Goal: Task Accomplishment & Management: Use online tool/utility

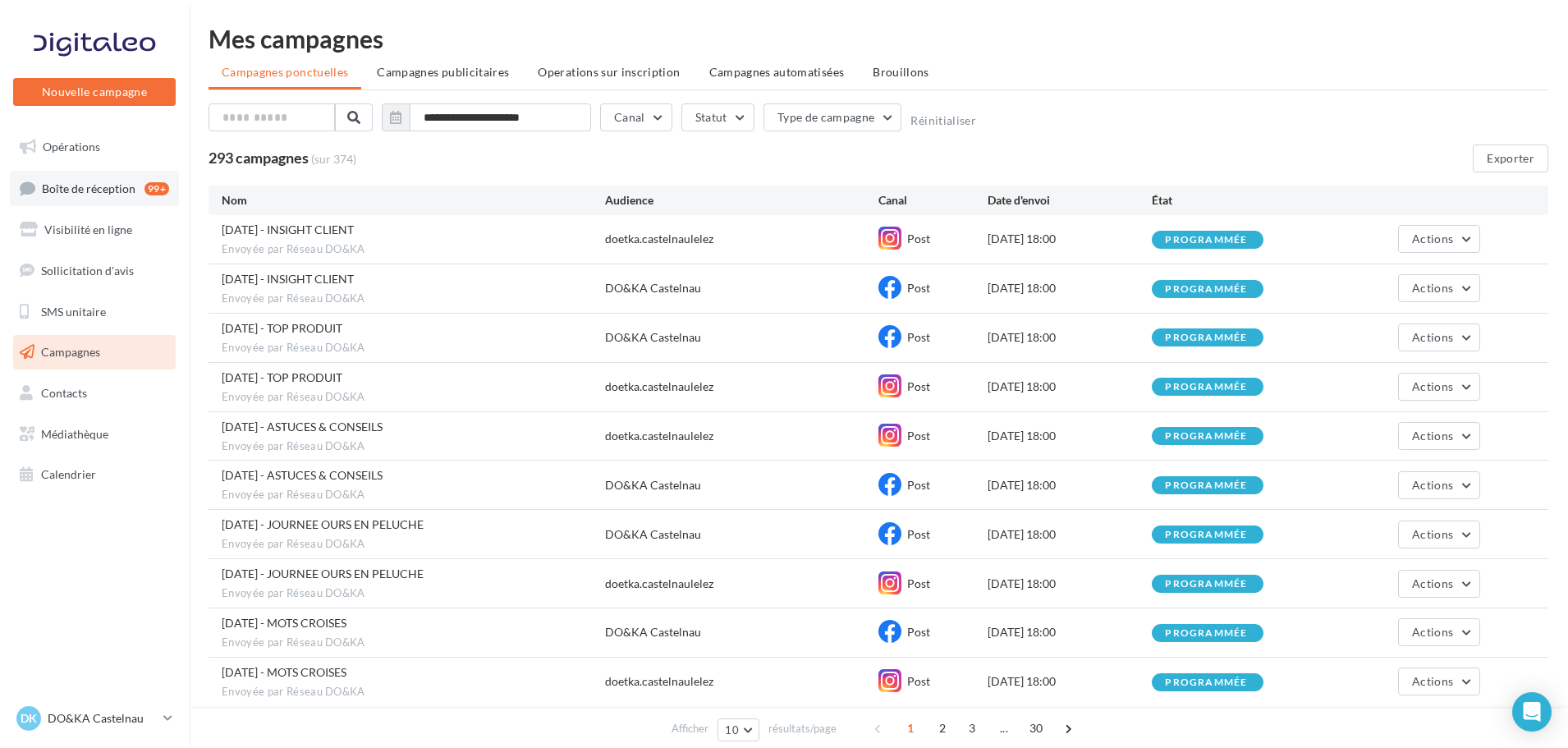
click at [104, 190] on span "Boîte de réception" at bounding box center [88, 187] width 94 height 14
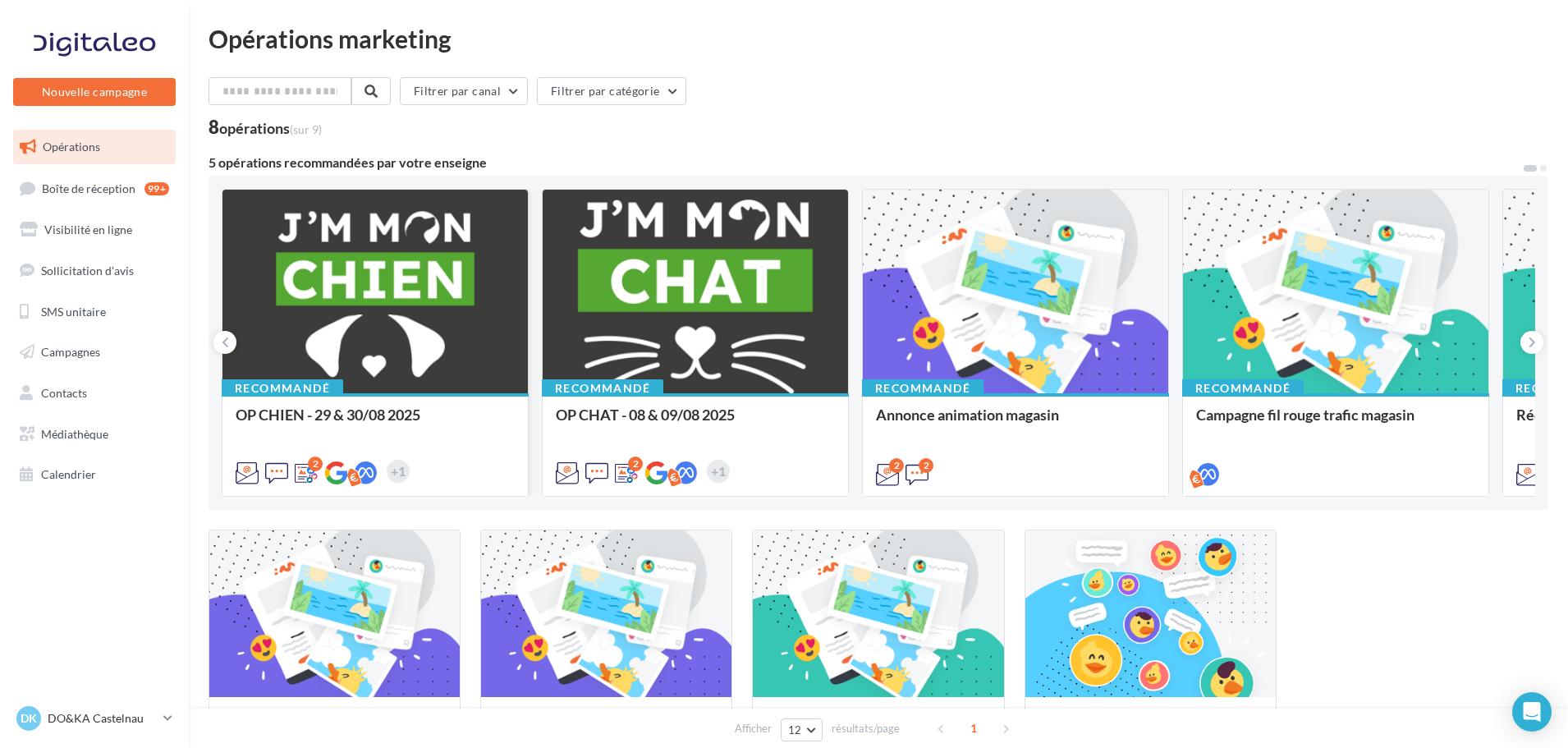
click at [379, 327] on div at bounding box center [375, 293] width 305 height 205
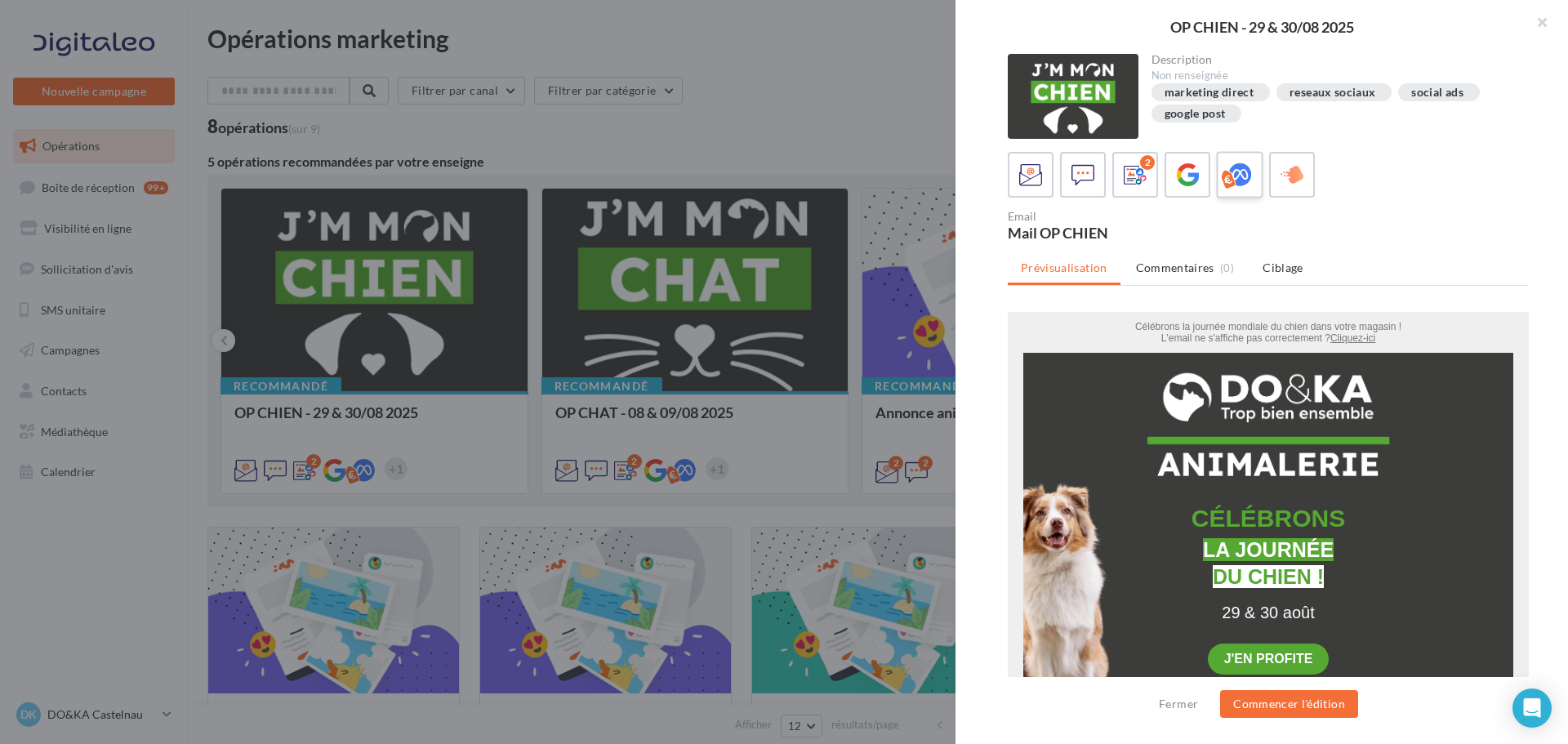
click at [1236, 175] on icon at bounding box center [1240, 174] width 24 height 24
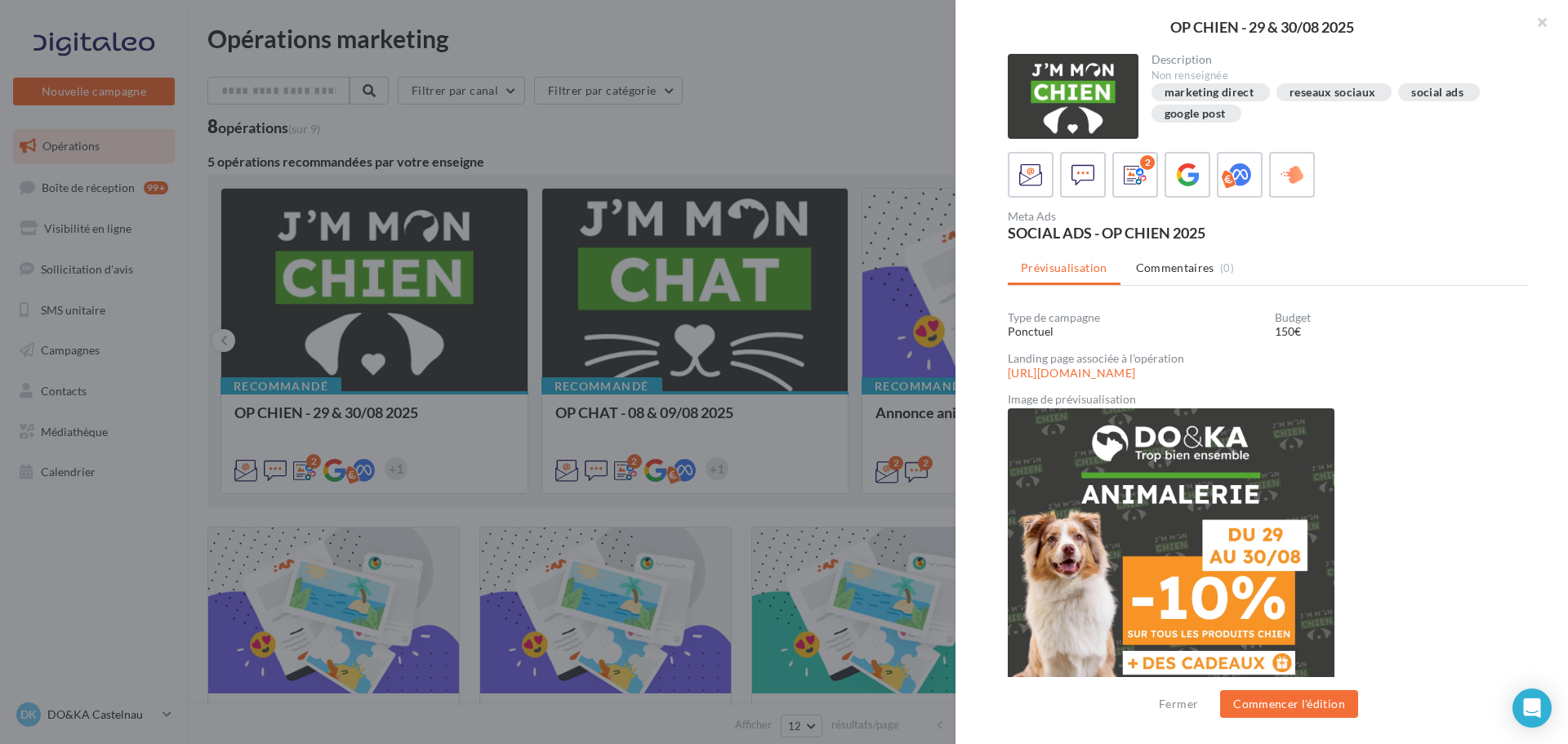
scroll to position [43, 0]
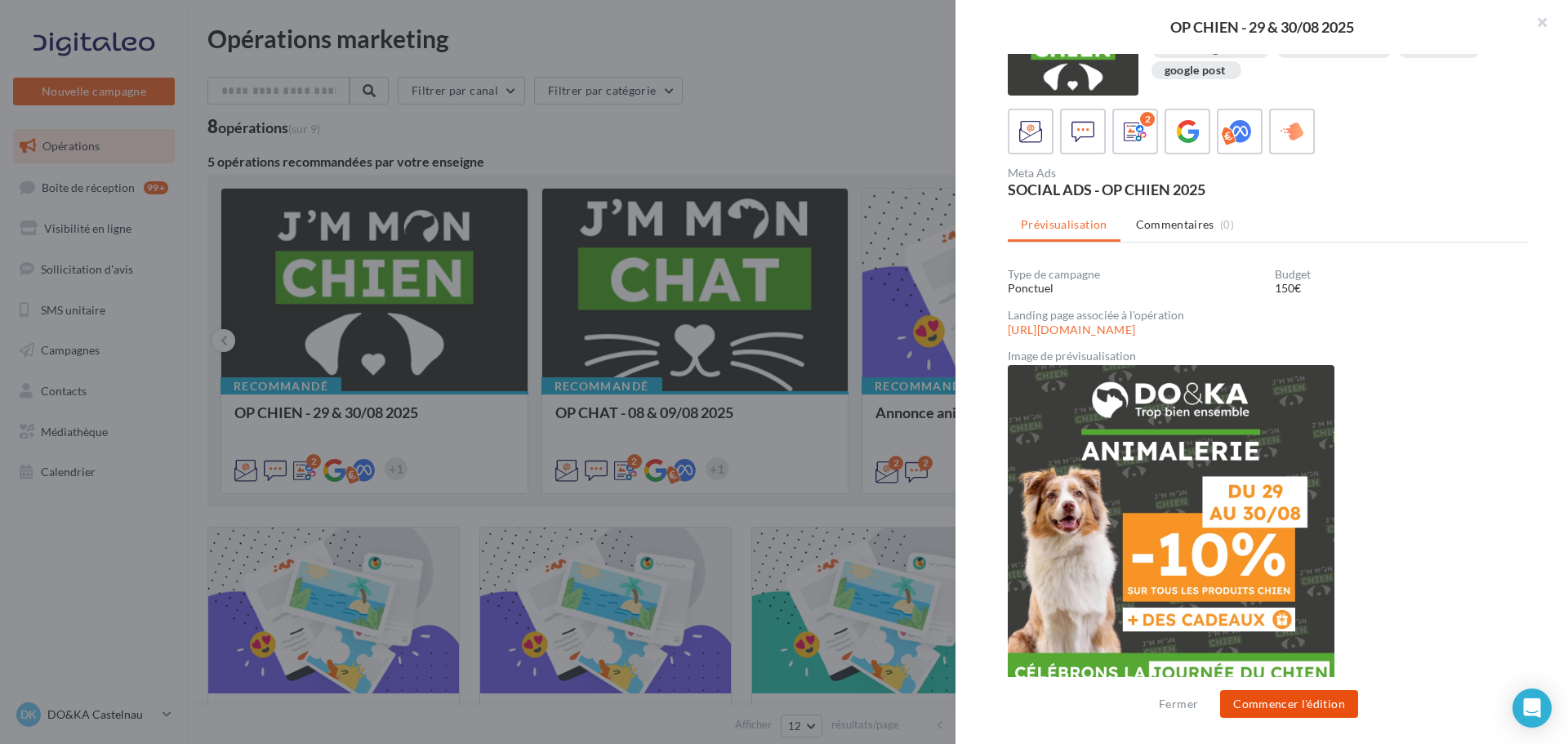
click at [1274, 704] on button "Commencer l'édition" at bounding box center [1289, 704] width 138 height 28
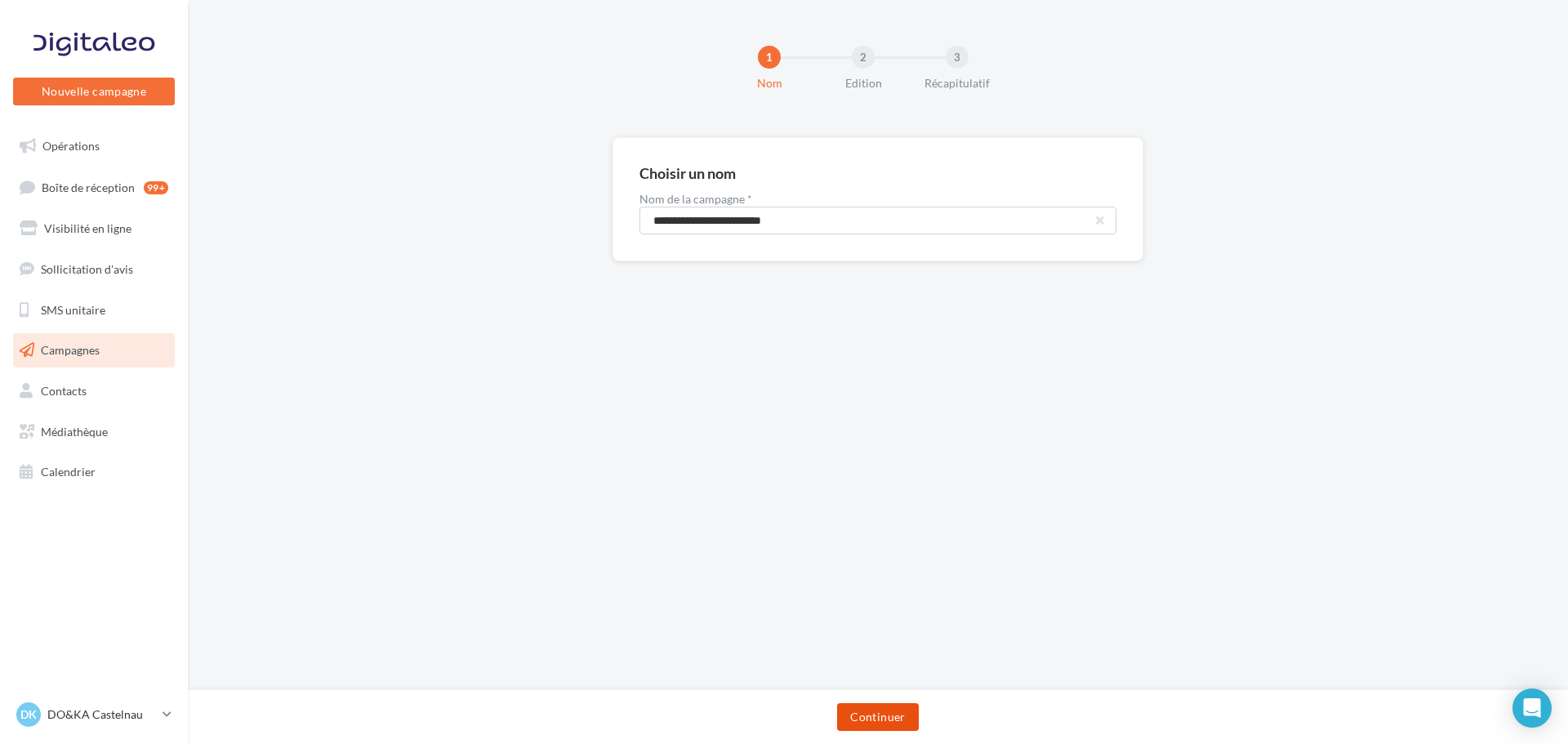
click at [870, 719] on button "Continuer" at bounding box center [878, 717] width 81 height 28
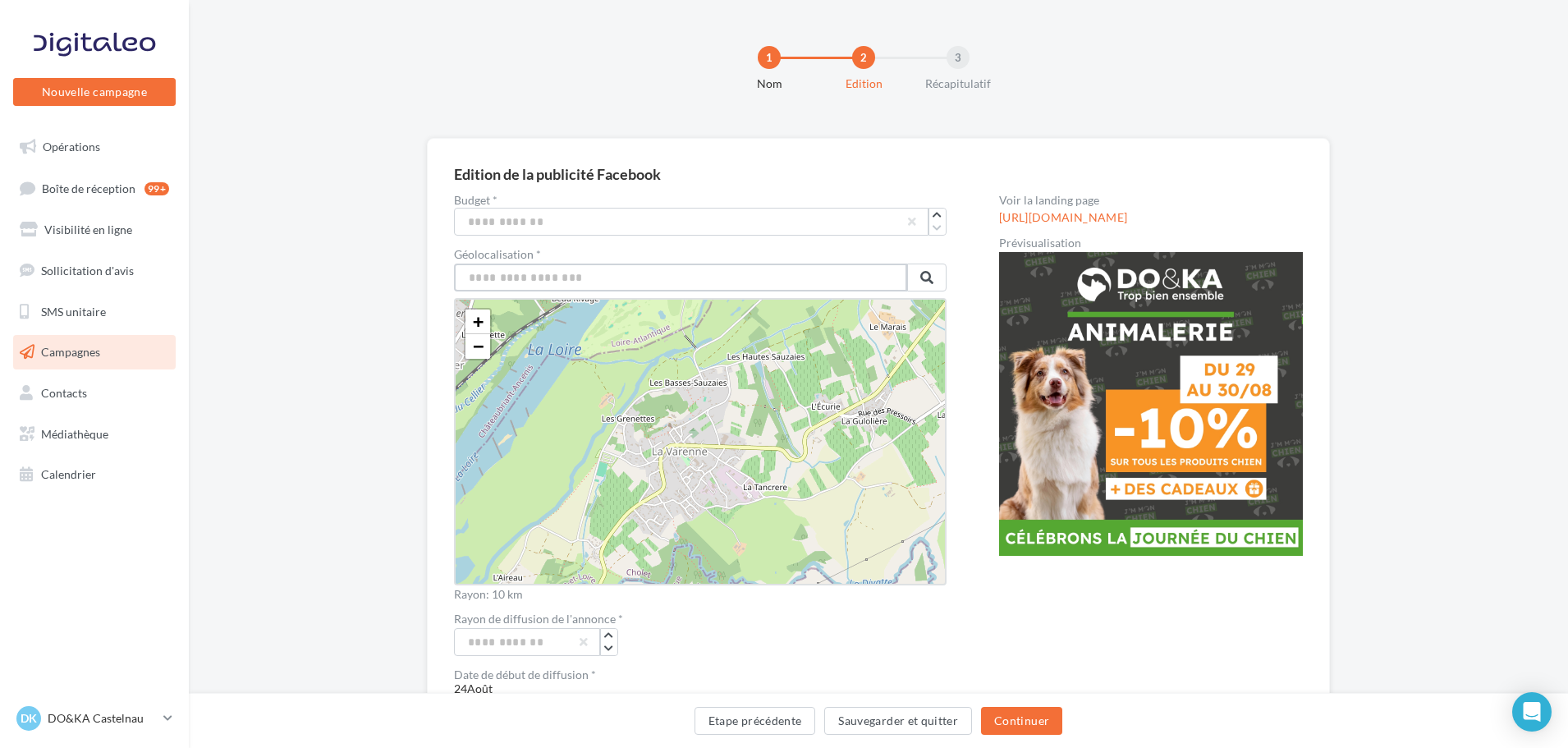
click at [572, 290] on input "text" at bounding box center [681, 277] width 453 height 28
type input "*******"
click at [923, 286] on button at bounding box center [926, 277] width 40 height 28
click at [928, 280] on span at bounding box center [927, 278] width 14 height 14
click at [482, 362] on div "+ − Leaflet" at bounding box center [700, 442] width 492 height 288
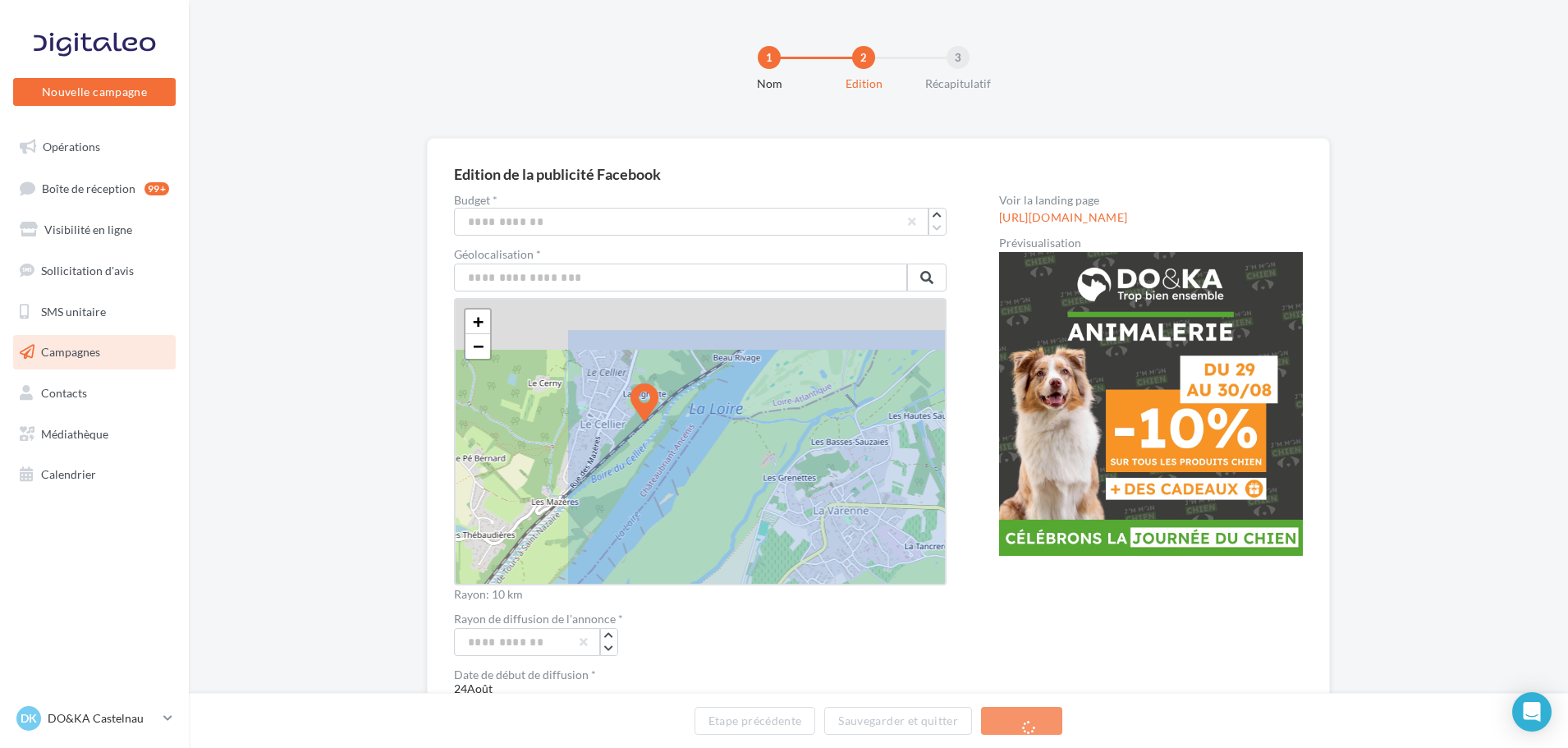
click at [482, 362] on div "+ − Leaflet" at bounding box center [700, 442] width 492 height 288
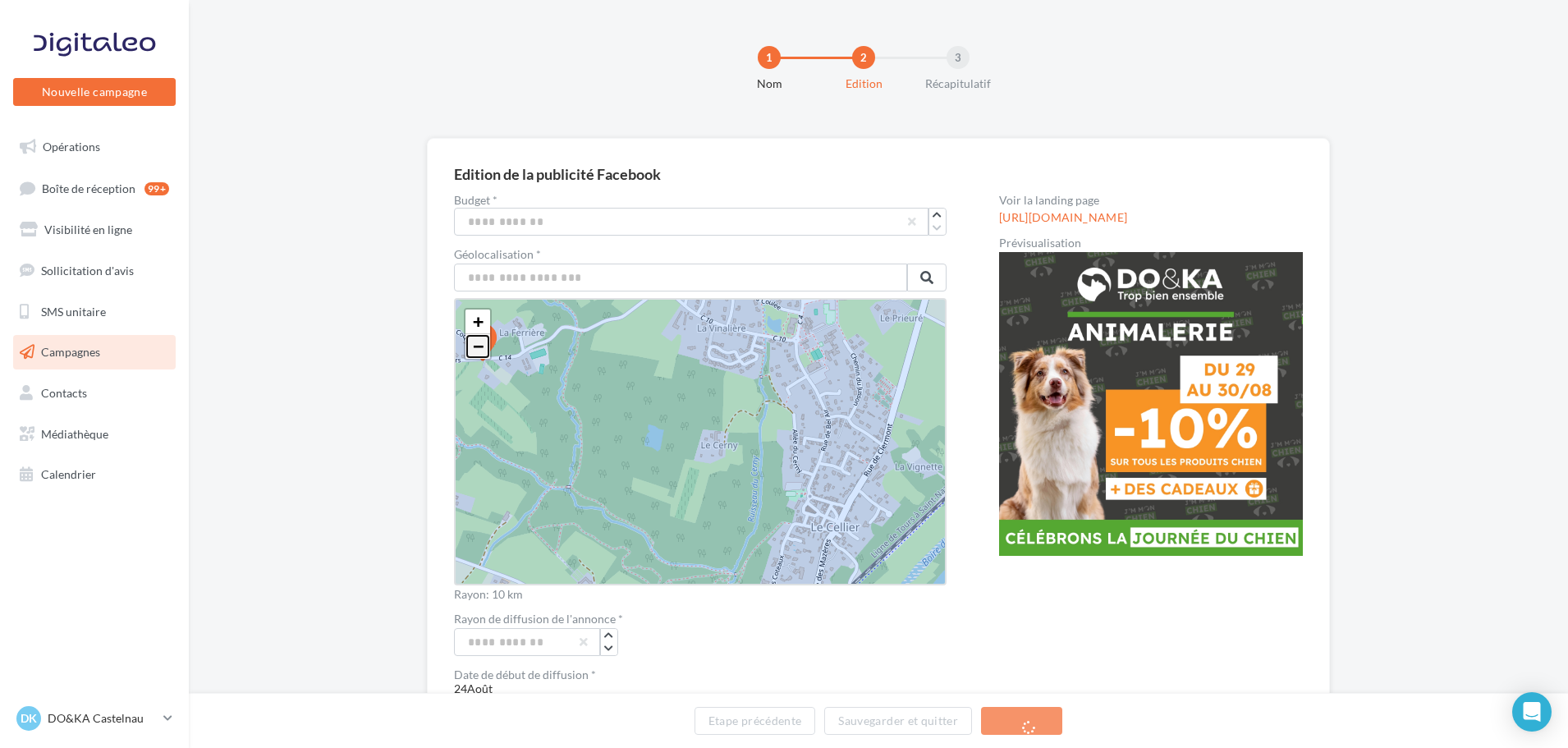
click at [481, 346] on span "−" at bounding box center [477, 346] width 11 height 20
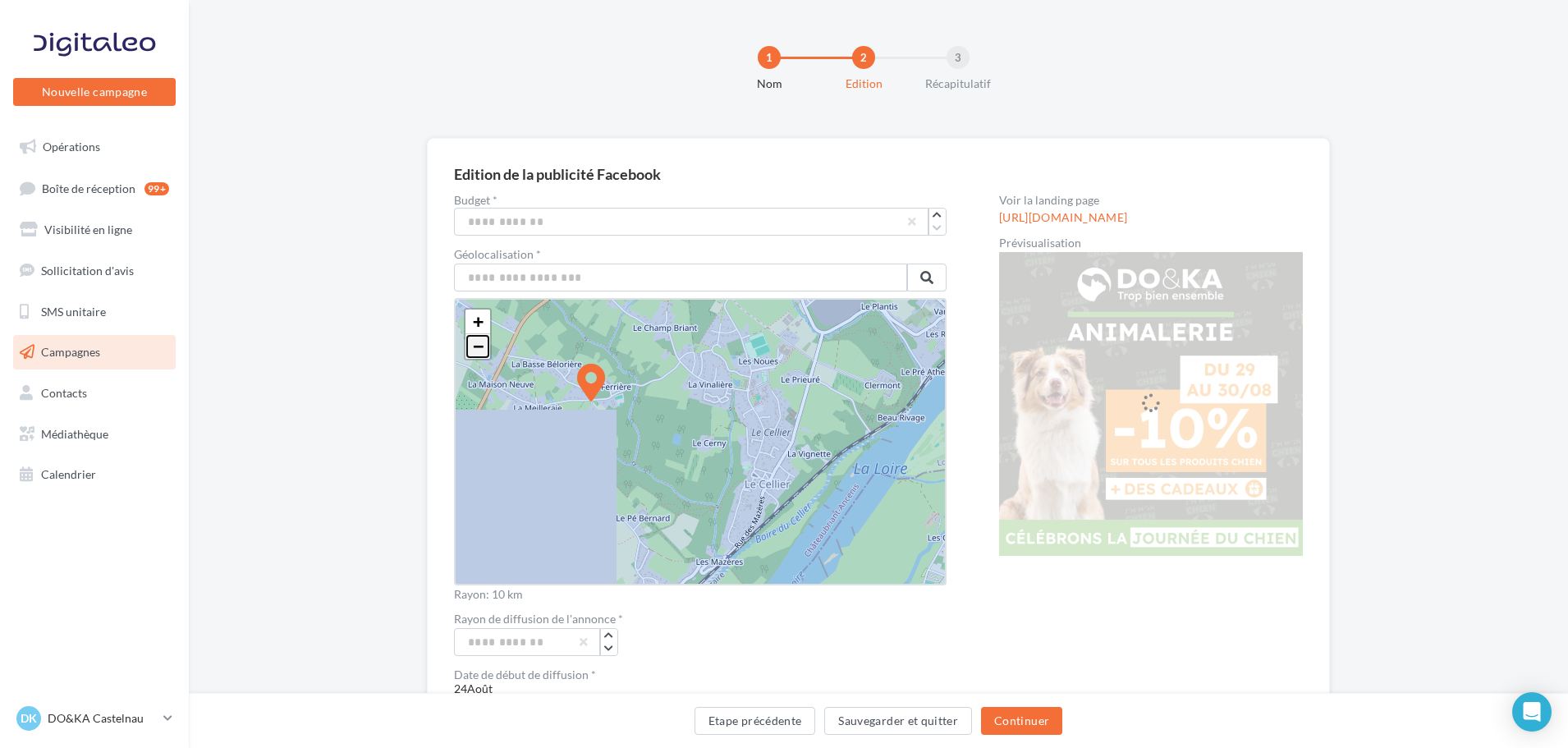
click at [481, 346] on span "−" at bounding box center [477, 346] width 11 height 20
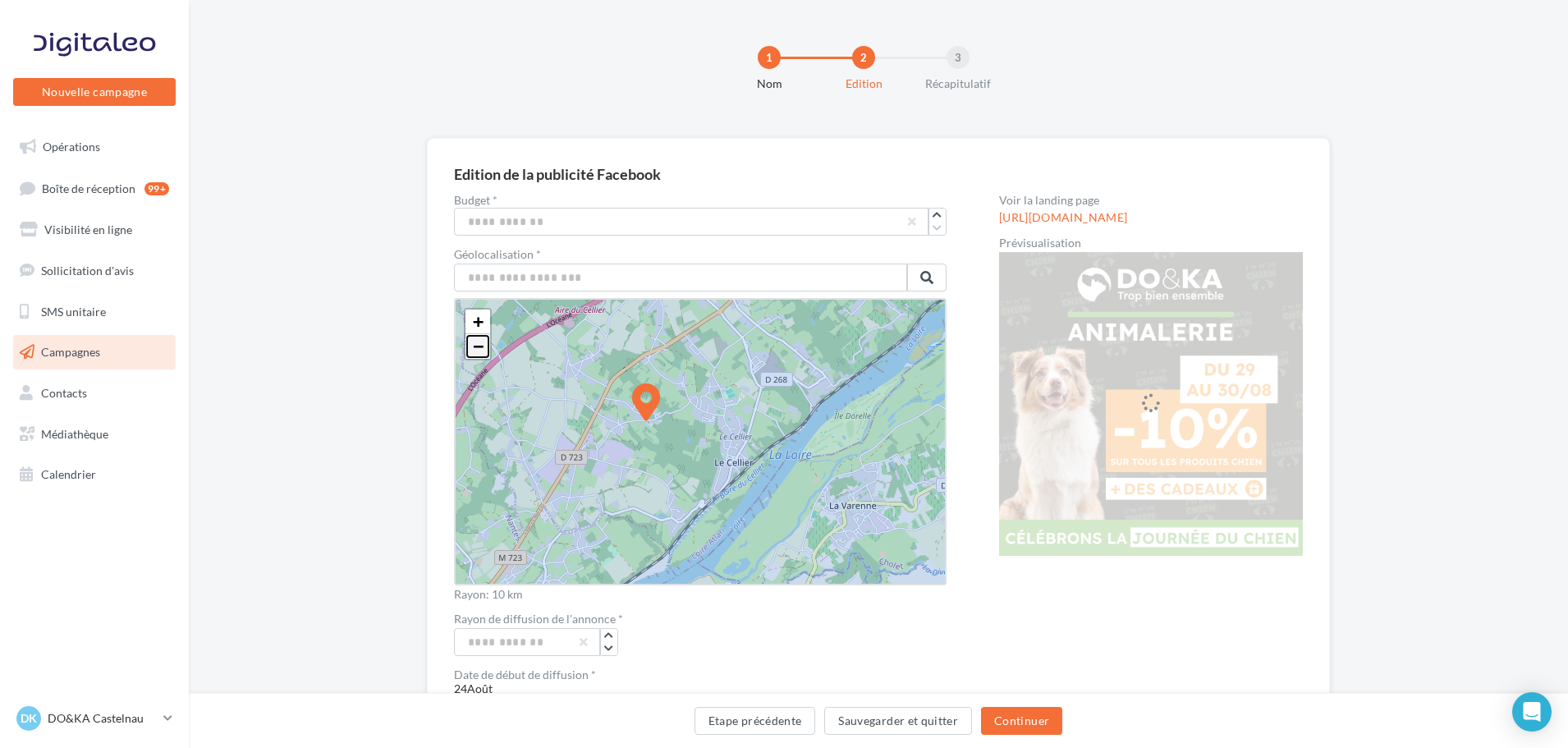
click at [481, 346] on span "−" at bounding box center [477, 346] width 11 height 20
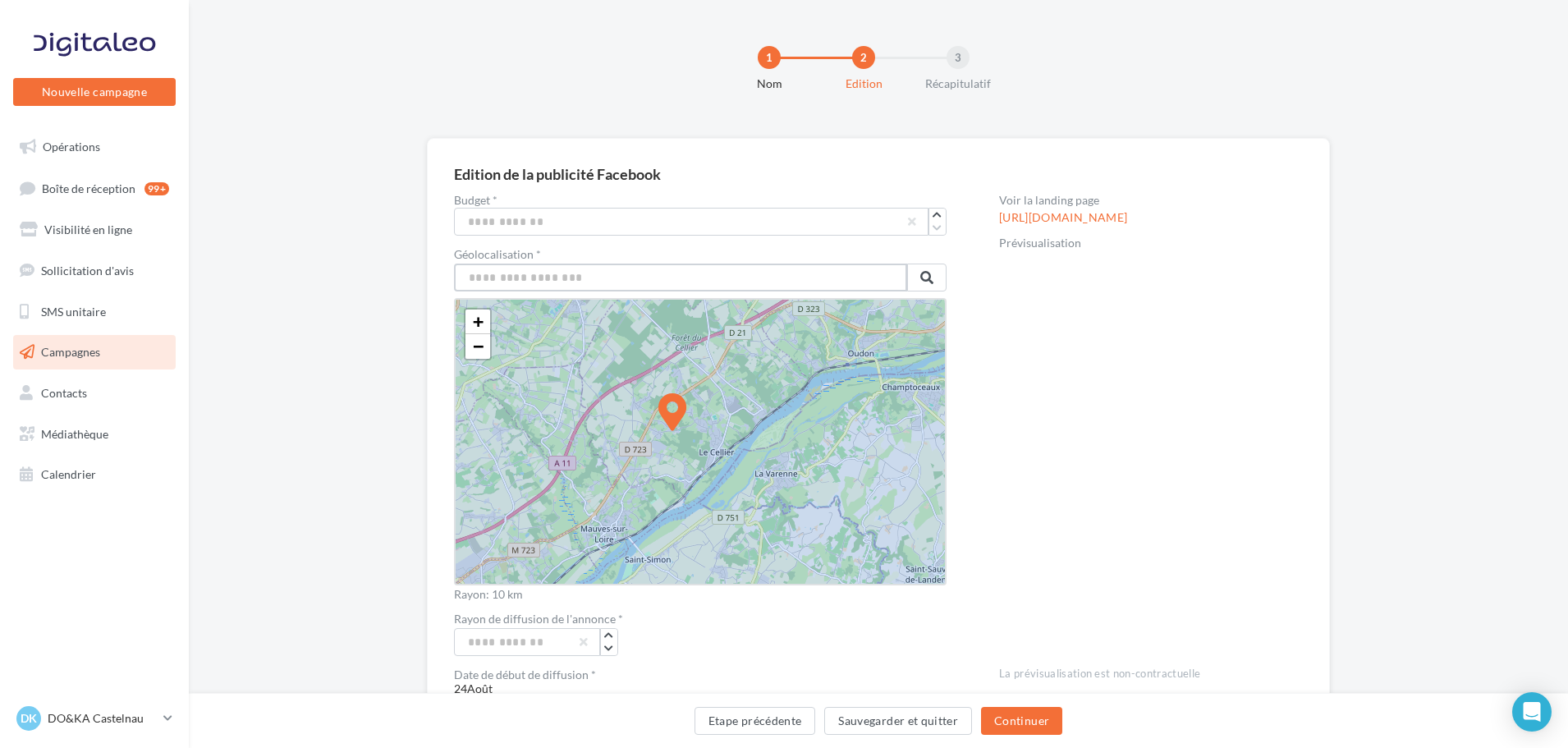
click at [541, 273] on input "text" at bounding box center [681, 277] width 453 height 28
click at [928, 276] on span at bounding box center [927, 278] width 14 height 14
click at [477, 342] on span "−" at bounding box center [477, 346] width 11 height 20
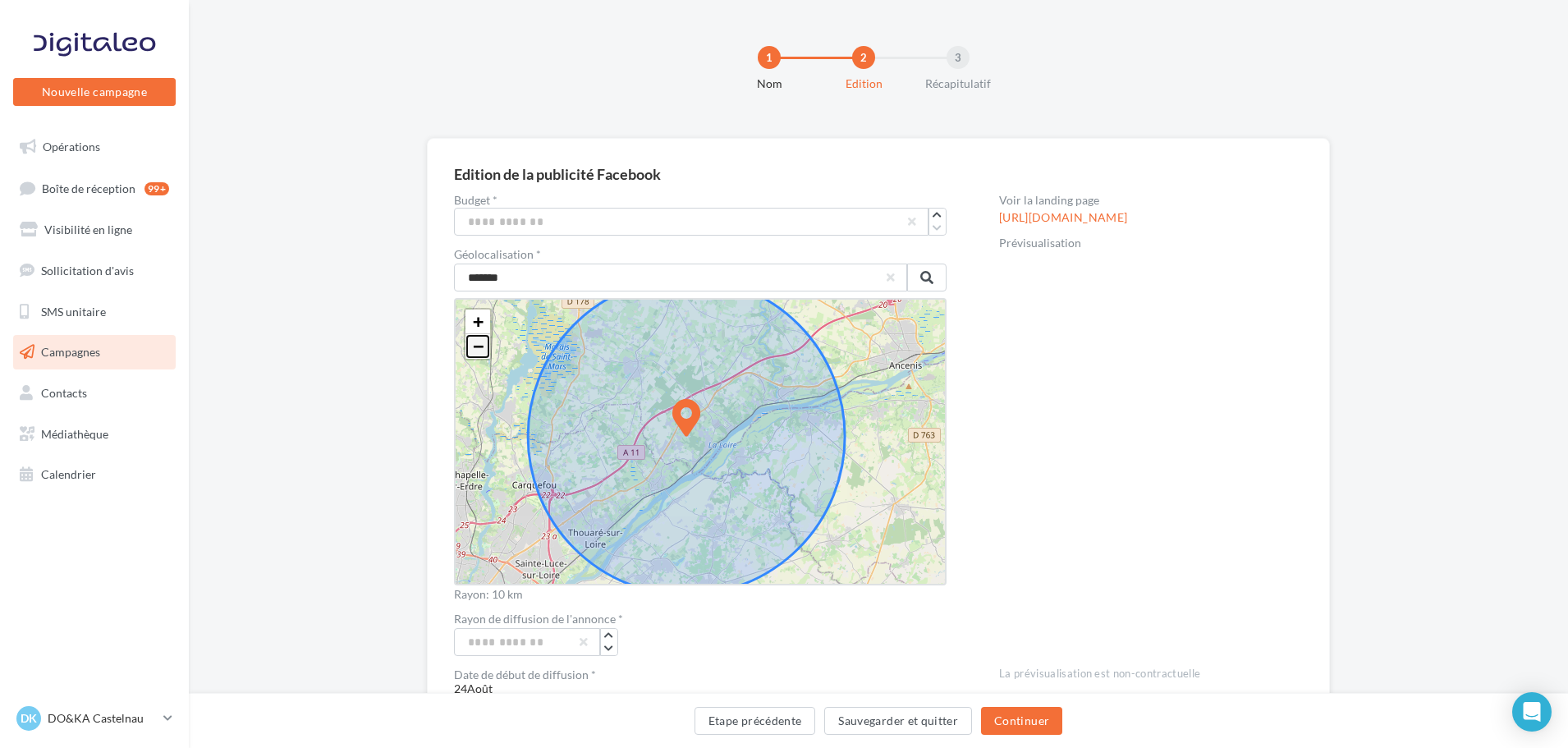
click at [477, 342] on span "−" at bounding box center [477, 346] width 11 height 20
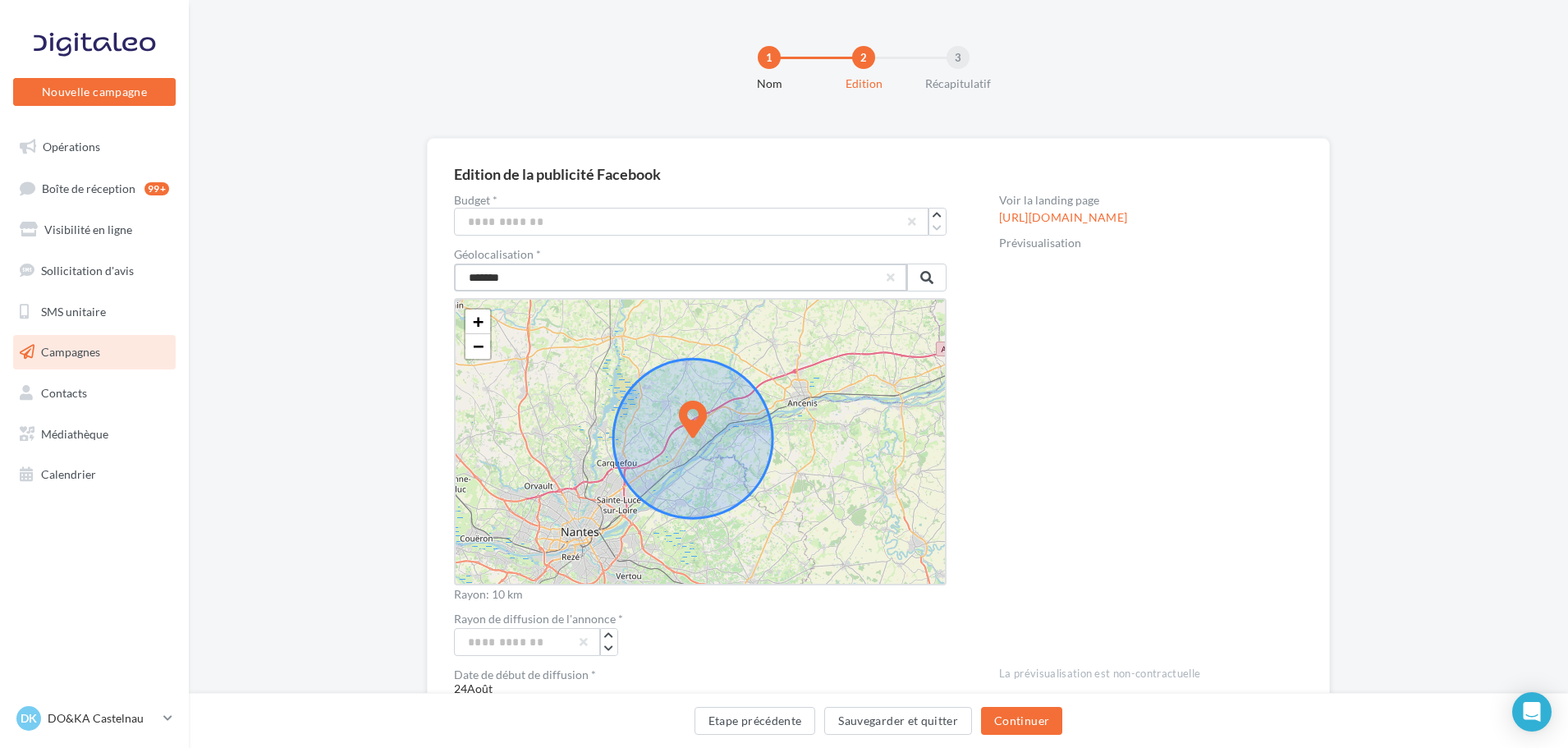
drag, startPoint x: 520, startPoint y: 275, endPoint x: 435, endPoint y: 277, distance: 85.0
click at [429, 278] on div "Edition de la publicité Facebook Budget * *** Géolocalisation * ******* + − [GE…" at bounding box center [878, 682] width 903 height 1090
type input "*******"
click at [926, 278] on span at bounding box center [927, 278] width 14 height 14
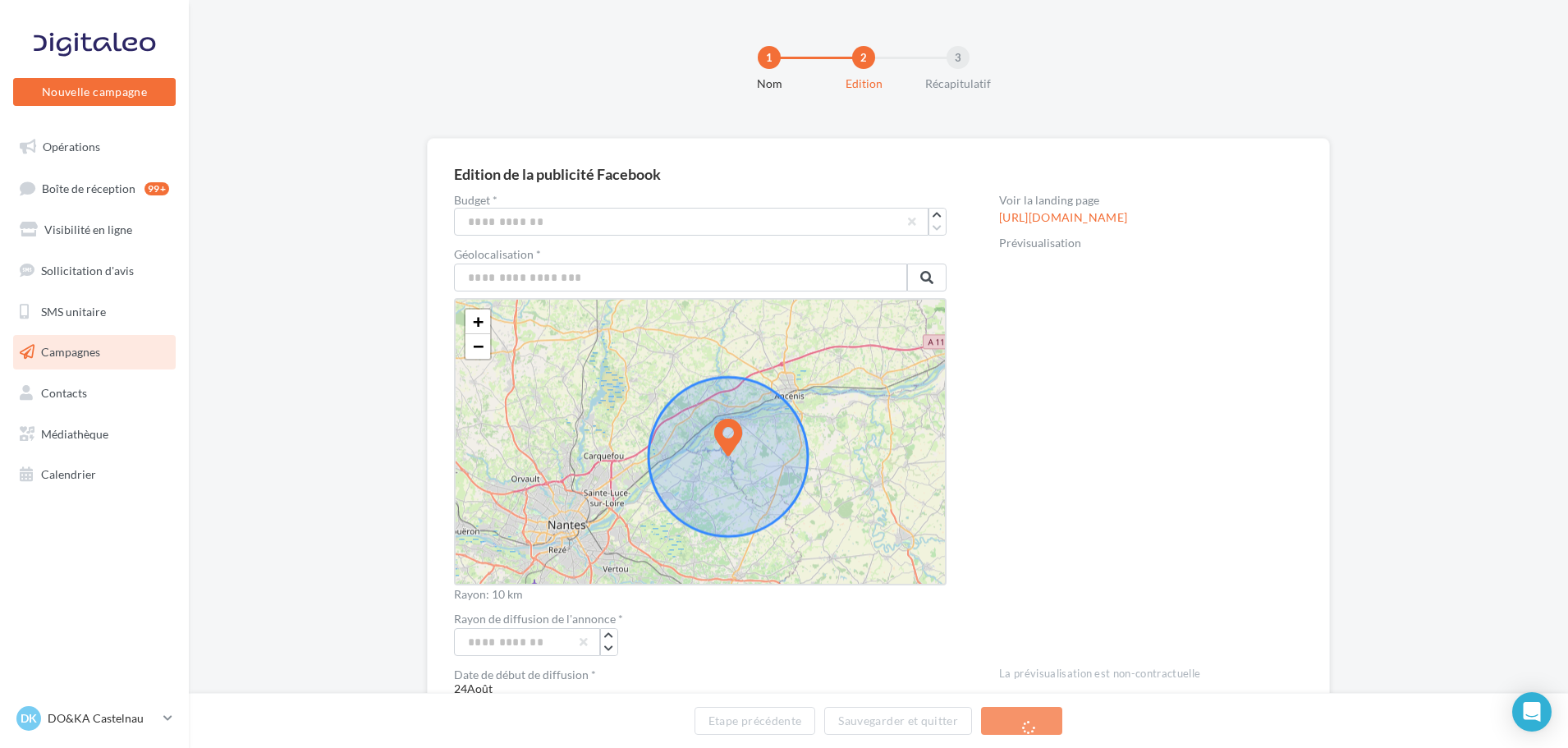
drag, startPoint x: 692, startPoint y: 417, endPoint x: 741, endPoint y: 443, distance: 55.5
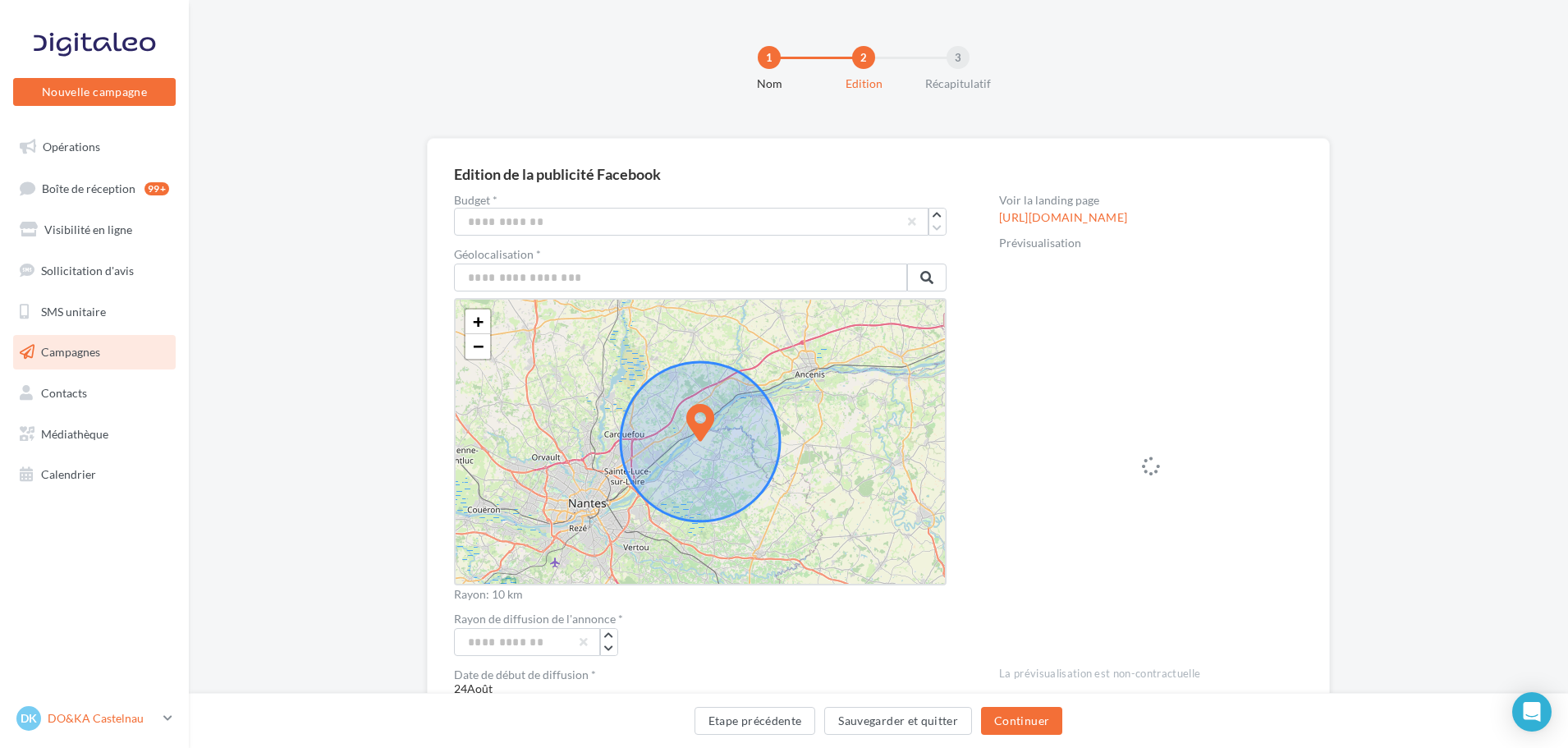
click at [130, 718] on p "DO&KA Castelnau" at bounding box center [102, 718] width 109 height 16
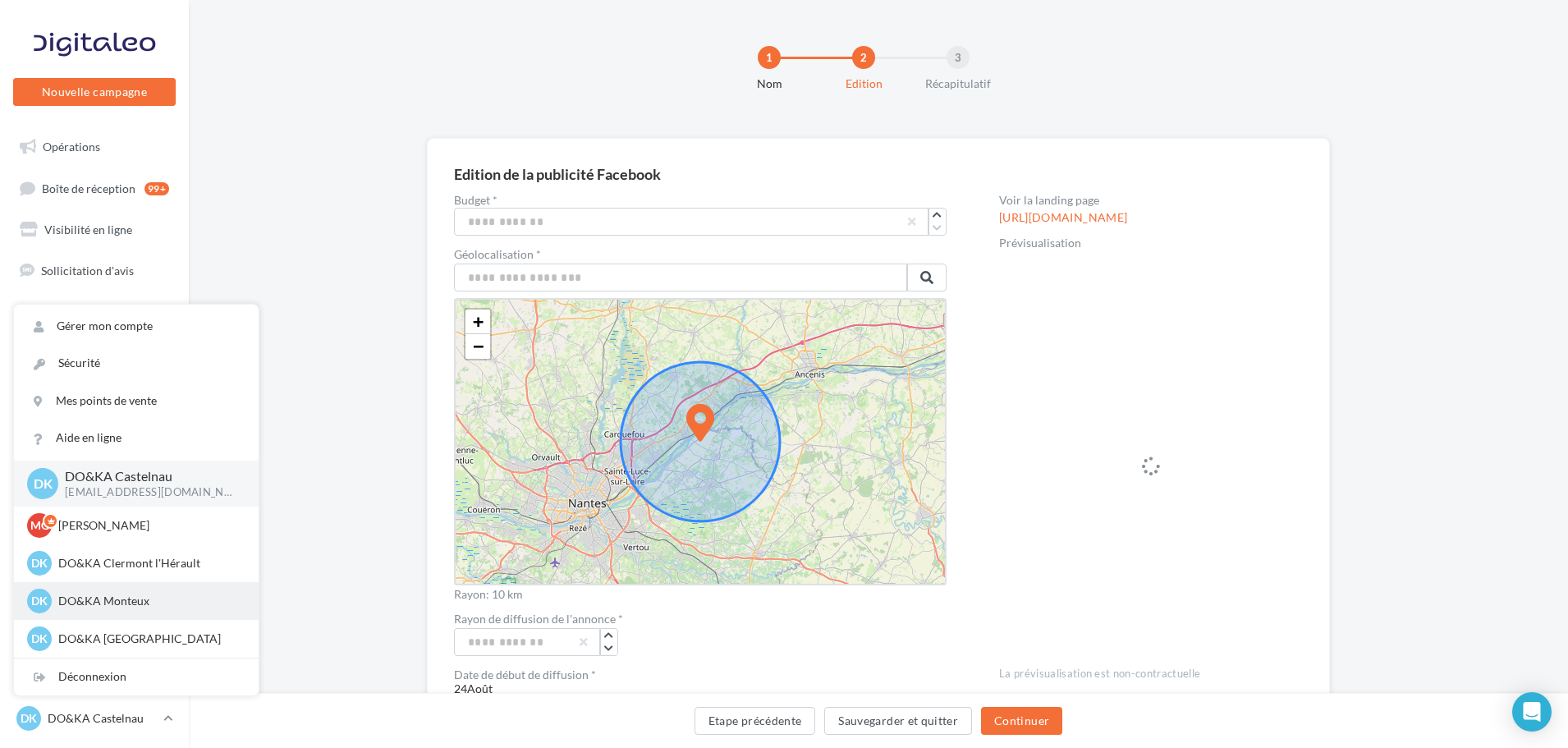
click at [148, 600] on p "DO&KA Monteux" at bounding box center [148, 601] width 180 height 16
